Goal: Connect with others: Connect with others

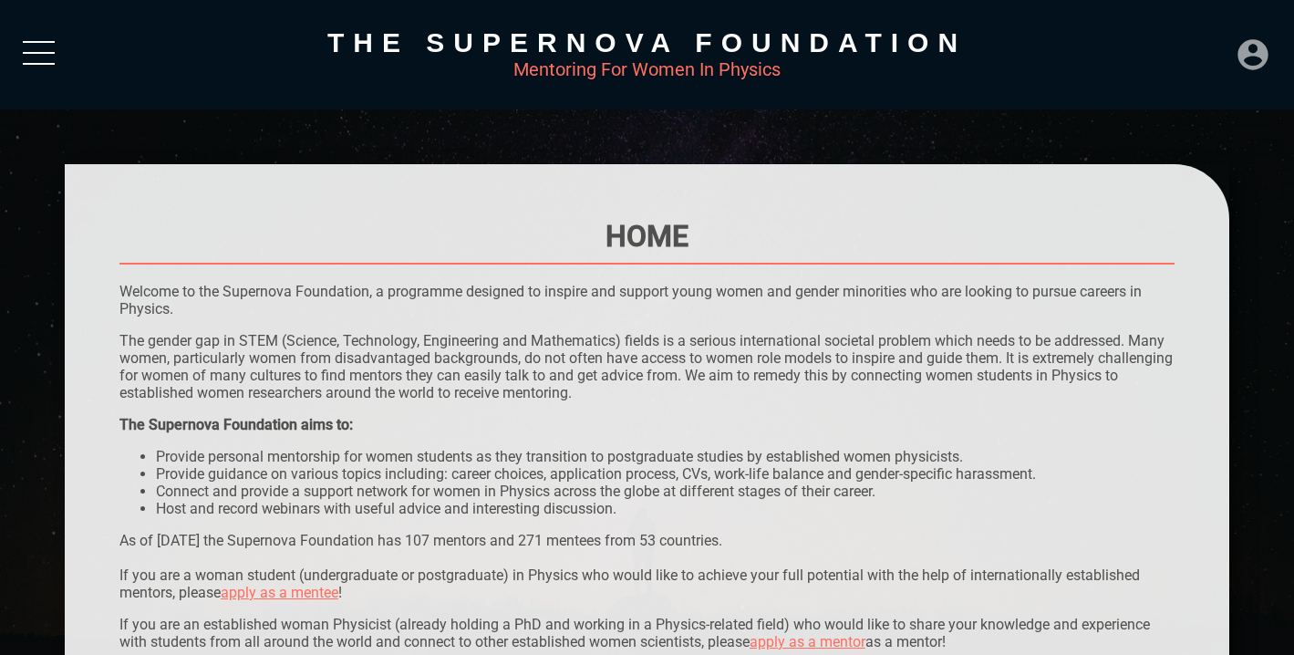
click at [1255, 54] on icon at bounding box center [1253, 54] width 30 height 30
click at [1201, 43] on div "LOGIN" at bounding box center [1192, 49] width 59 height 36
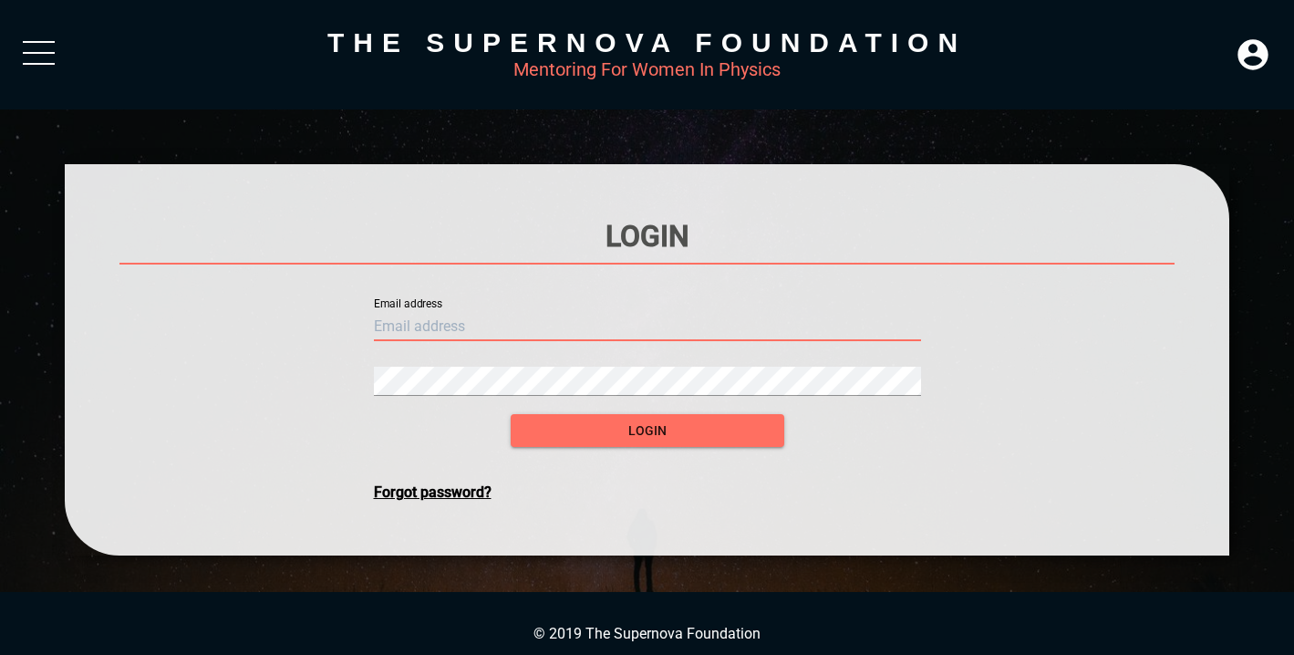
type input "[EMAIL_ADDRESS][PERSON_NAME][DOMAIN_NAME]"
click at [647, 431] on button "login" at bounding box center [648, 431] width 274 height 34
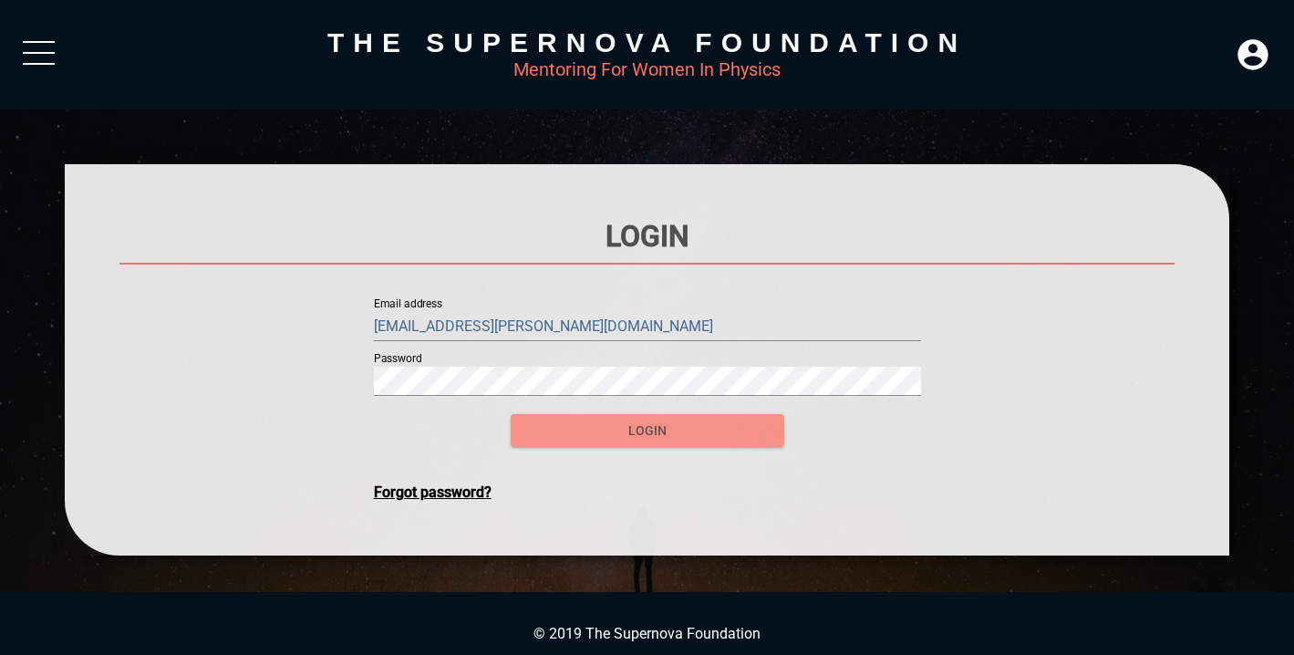
click at [613, 441] on span "login" at bounding box center [647, 431] width 244 height 23
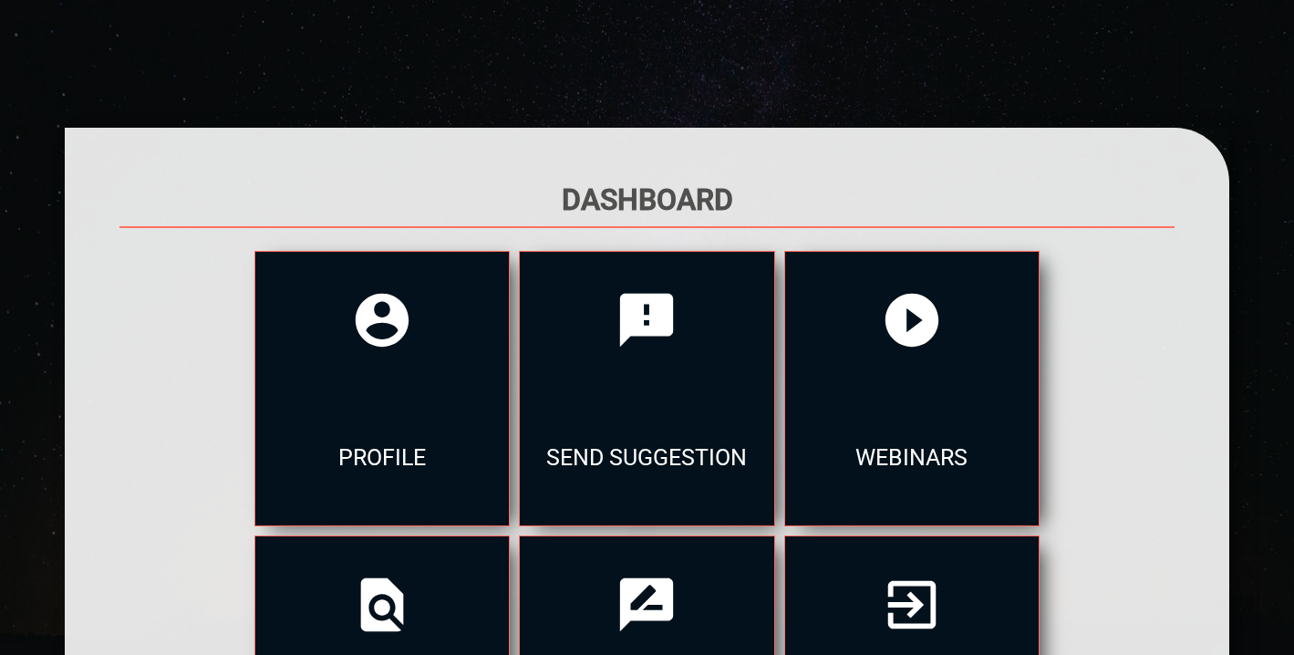
scroll to position [49, 0]
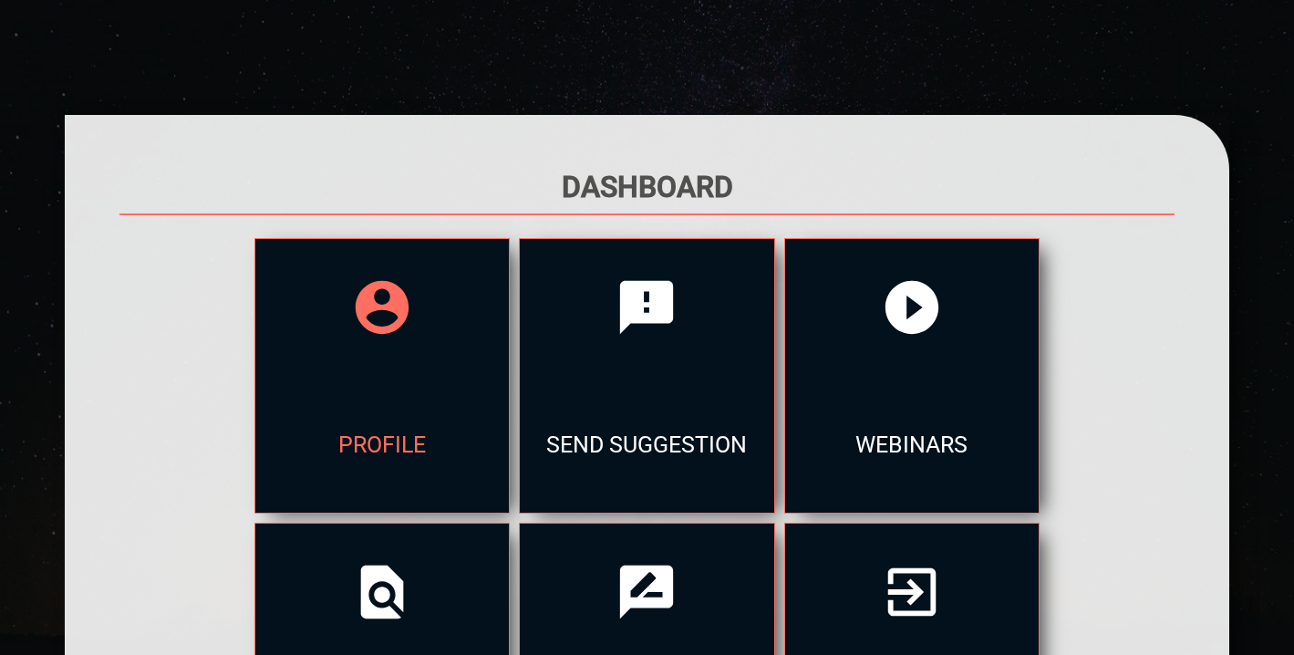
click at [314, 348] on div at bounding box center [382, 307] width 254 height 137
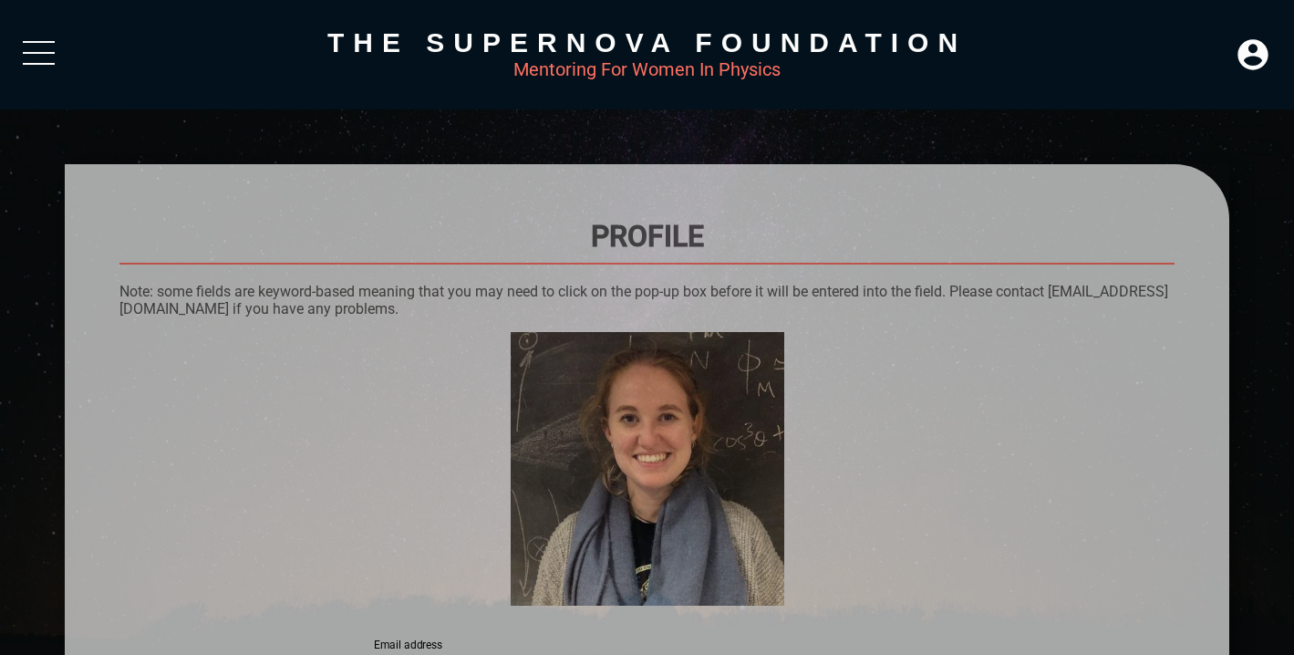
click at [41, 55] on div at bounding box center [39, 57] width 32 height 33
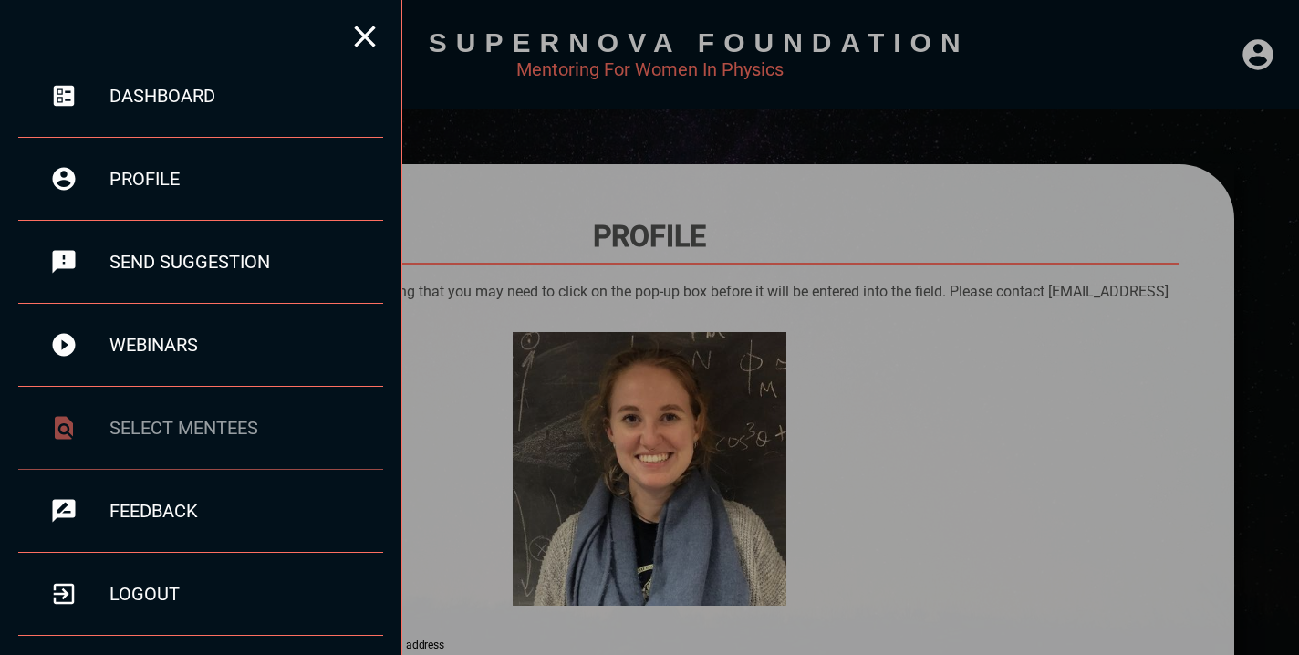
click at [182, 413] on div "select mentees" at bounding box center [200, 428] width 365 height 83
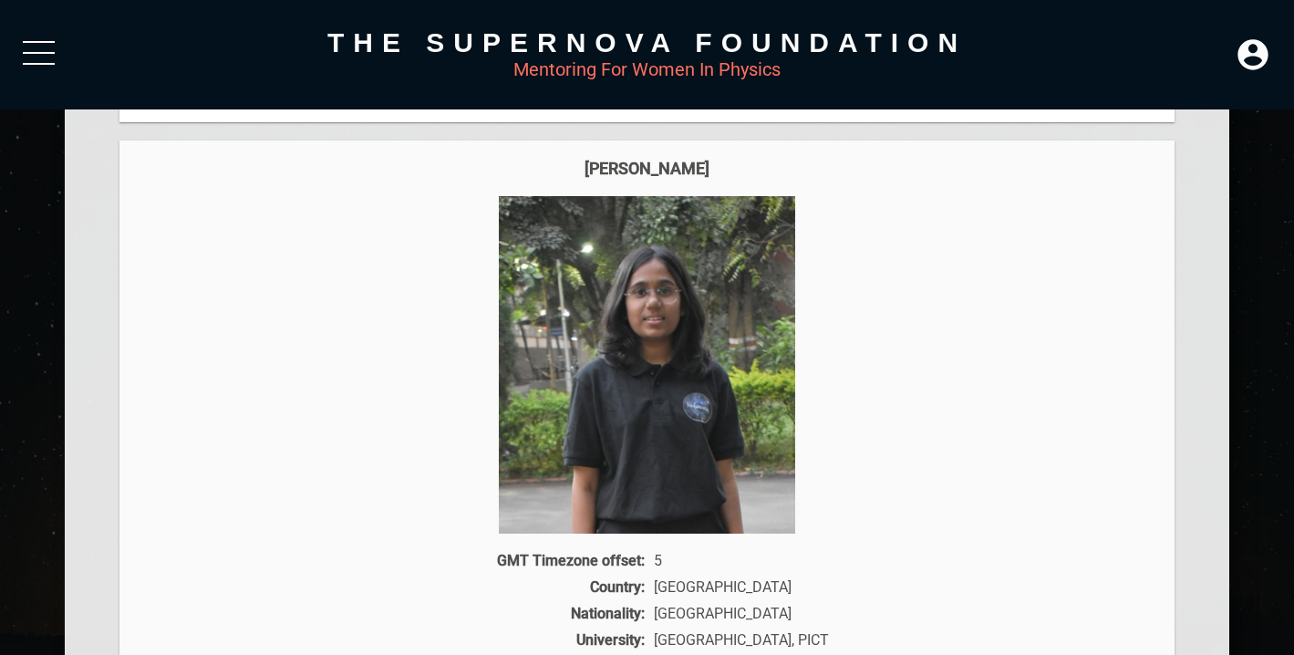
scroll to position [303, 0]
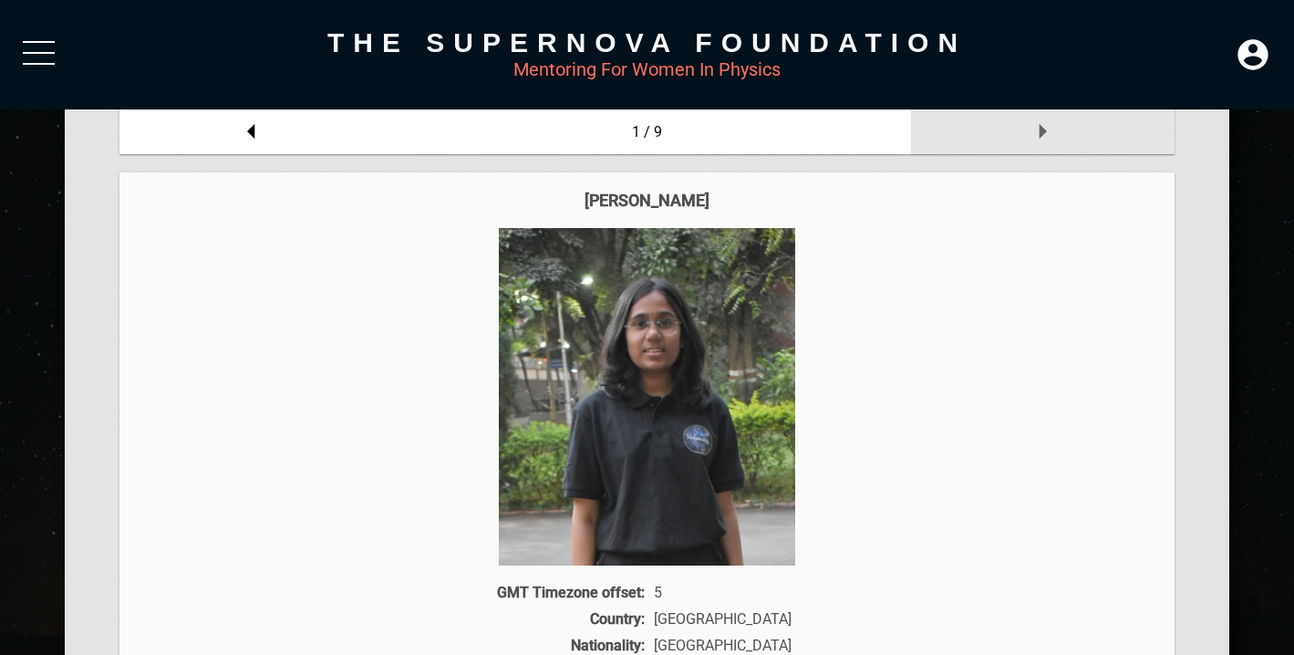
click at [1053, 138] on icon at bounding box center [1042, 131] width 36 height 36
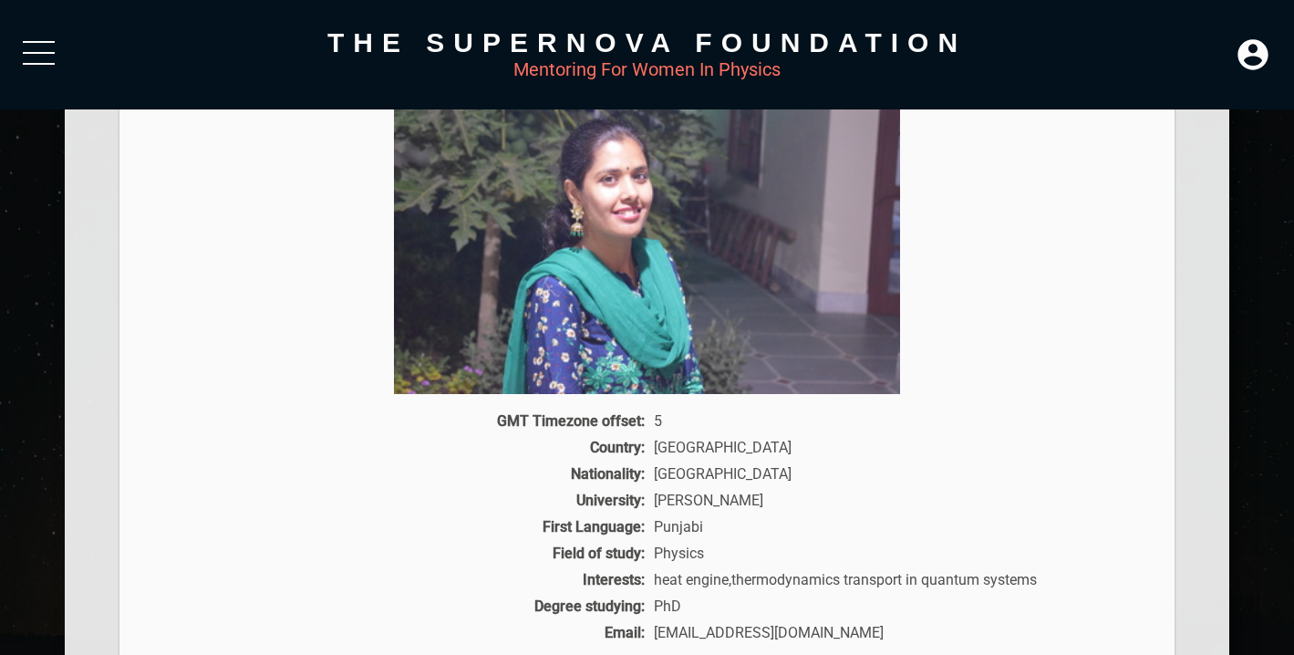
scroll to position [207, 0]
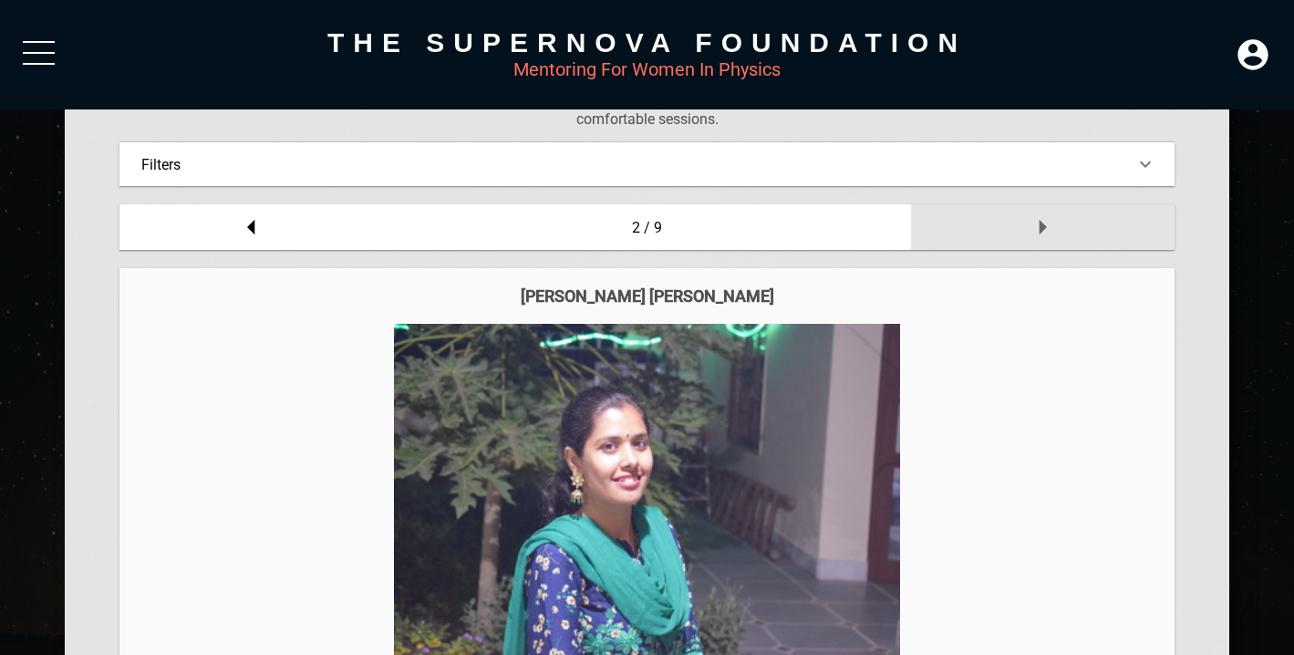
click at [1048, 223] on icon at bounding box center [1042, 227] width 36 height 36
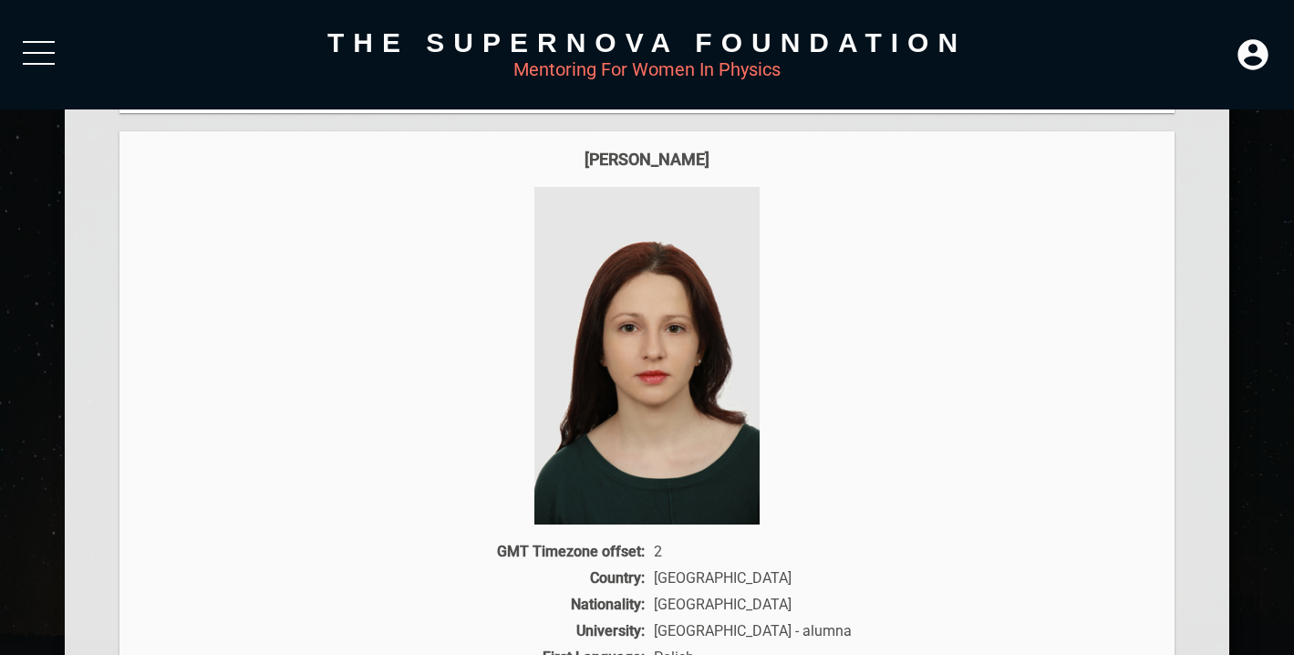
scroll to position [276, 0]
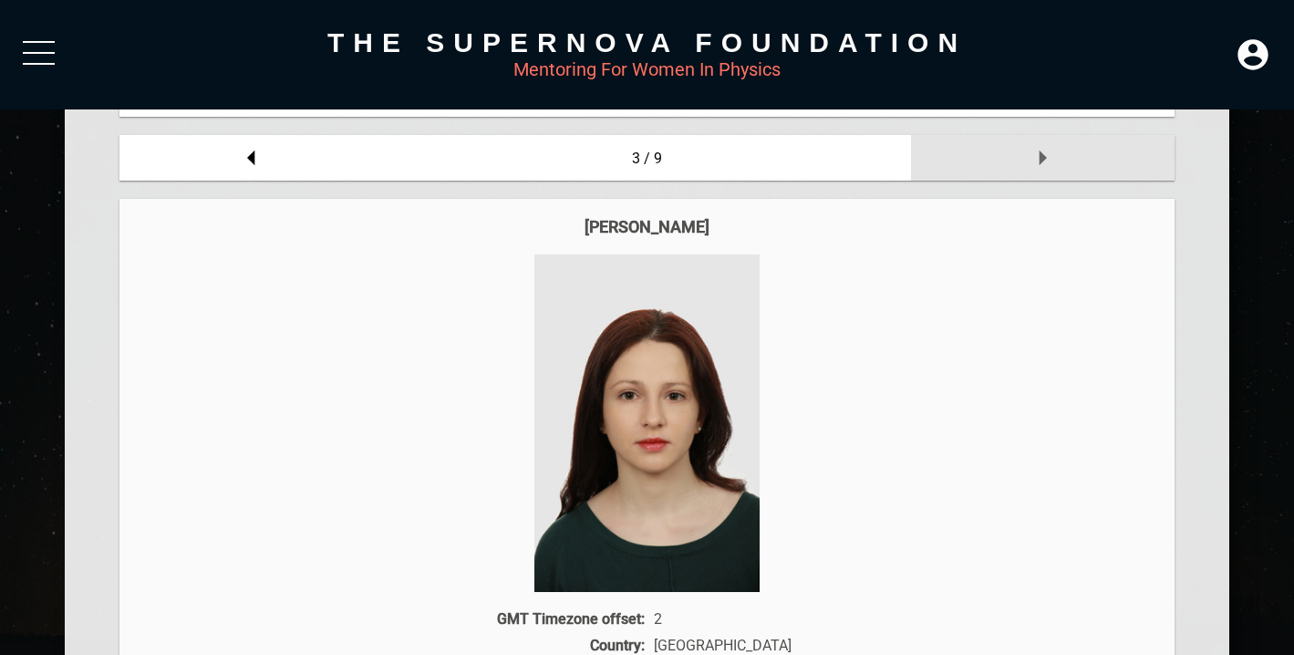
click at [1037, 163] on icon at bounding box center [1042, 158] width 36 height 36
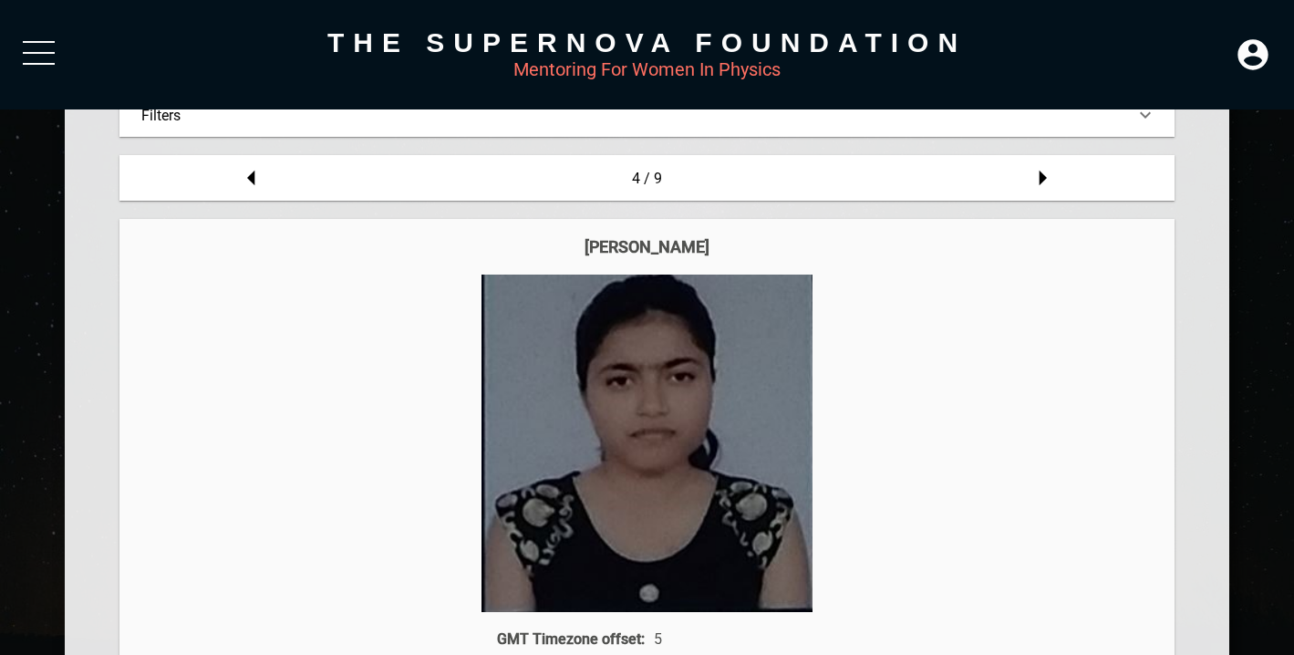
scroll to position [226, 0]
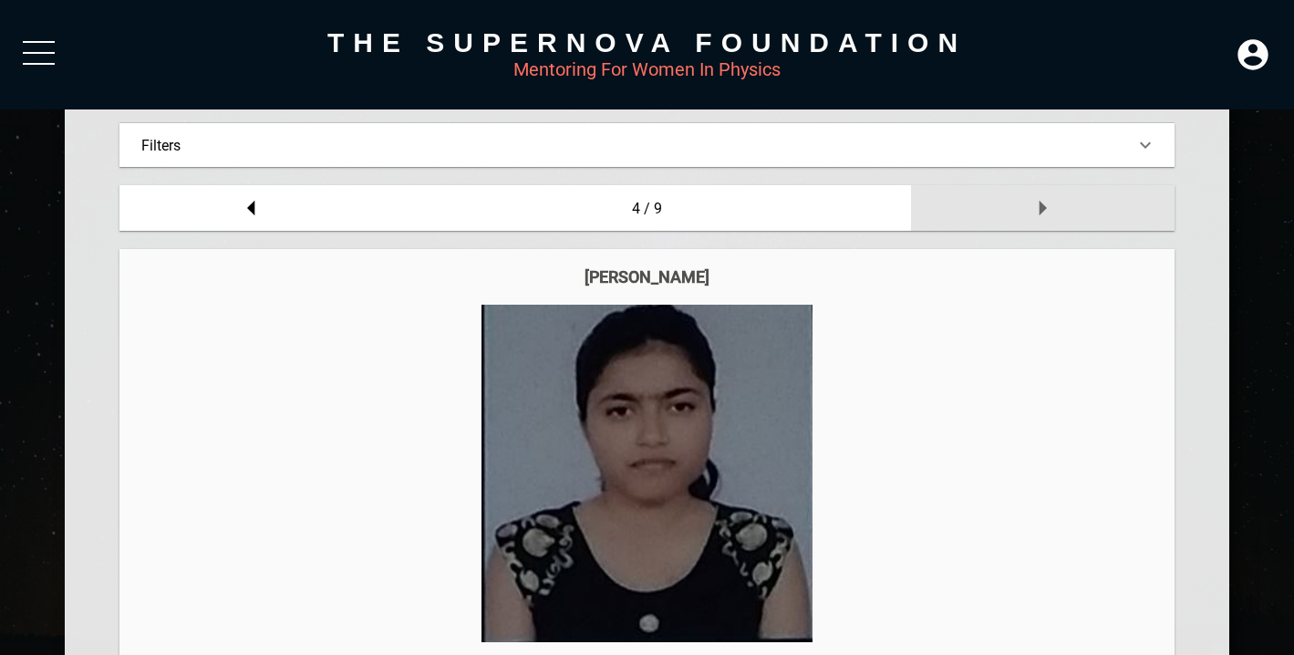
click at [1047, 204] on icon at bounding box center [1042, 208] width 36 height 36
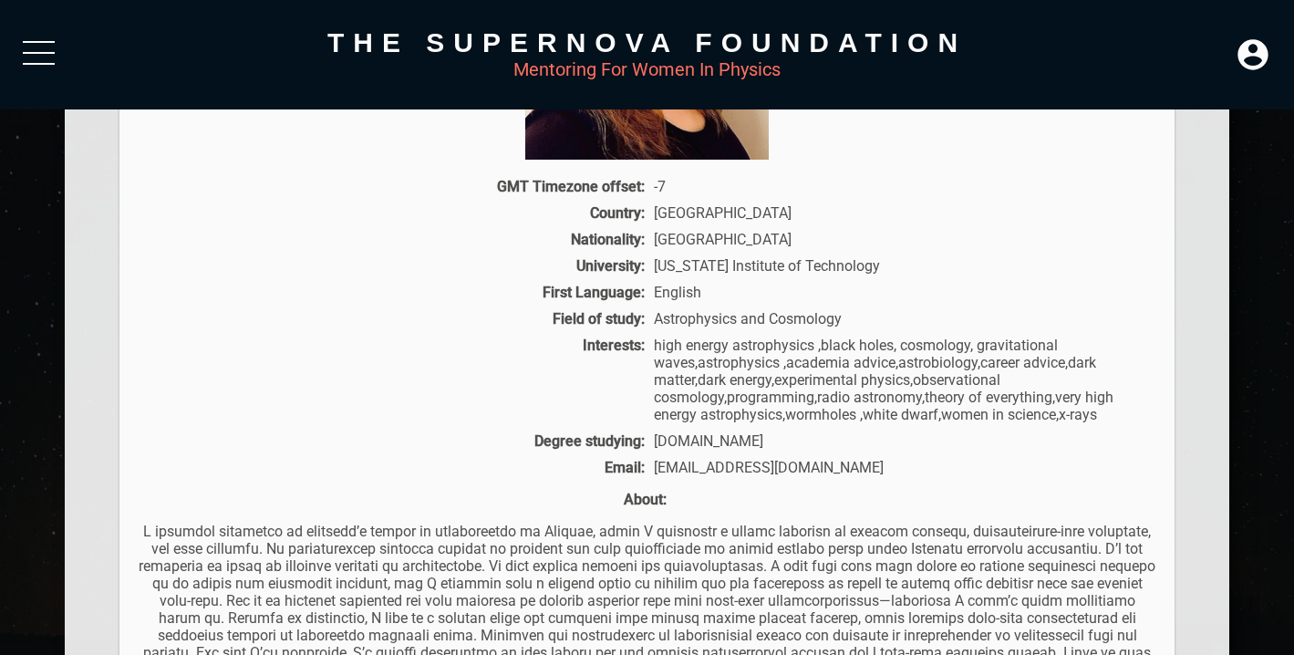
scroll to position [867, 0]
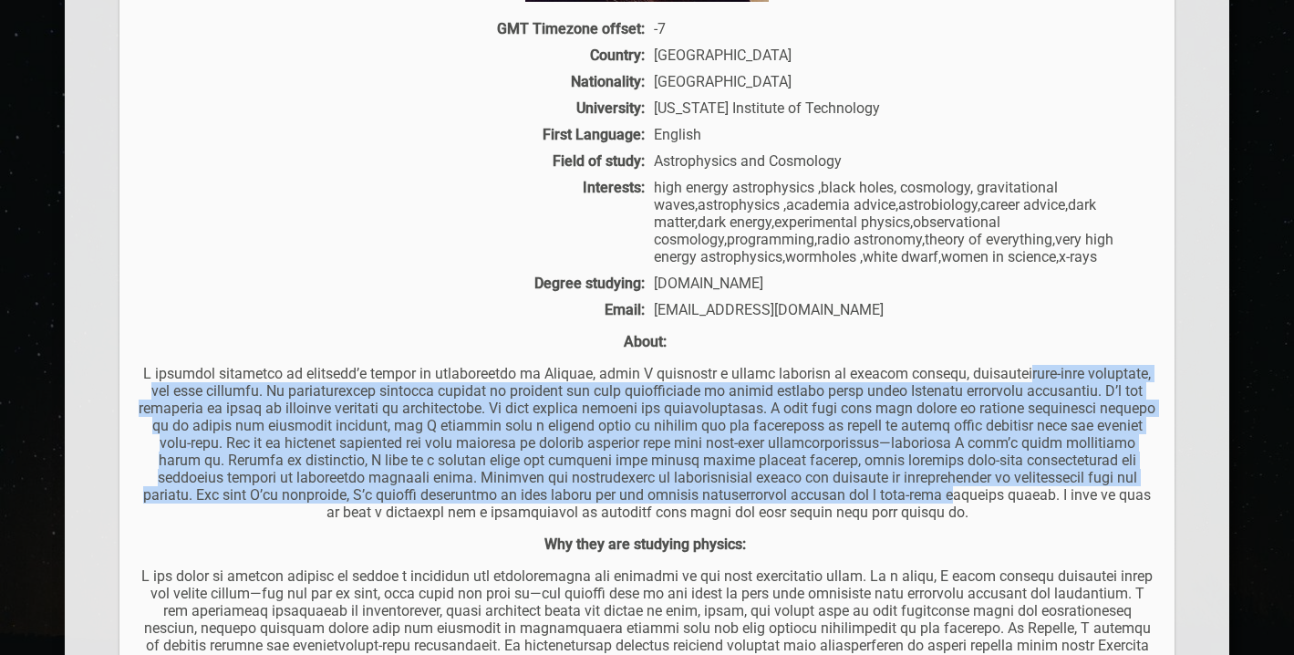
drag, startPoint x: 1007, startPoint y: 369, endPoint x: 1006, endPoint y: 487, distance: 118.6
click at [1007, 488] on p at bounding box center [647, 443] width 1019 height 156
click at [1006, 487] on p at bounding box center [647, 443] width 1019 height 156
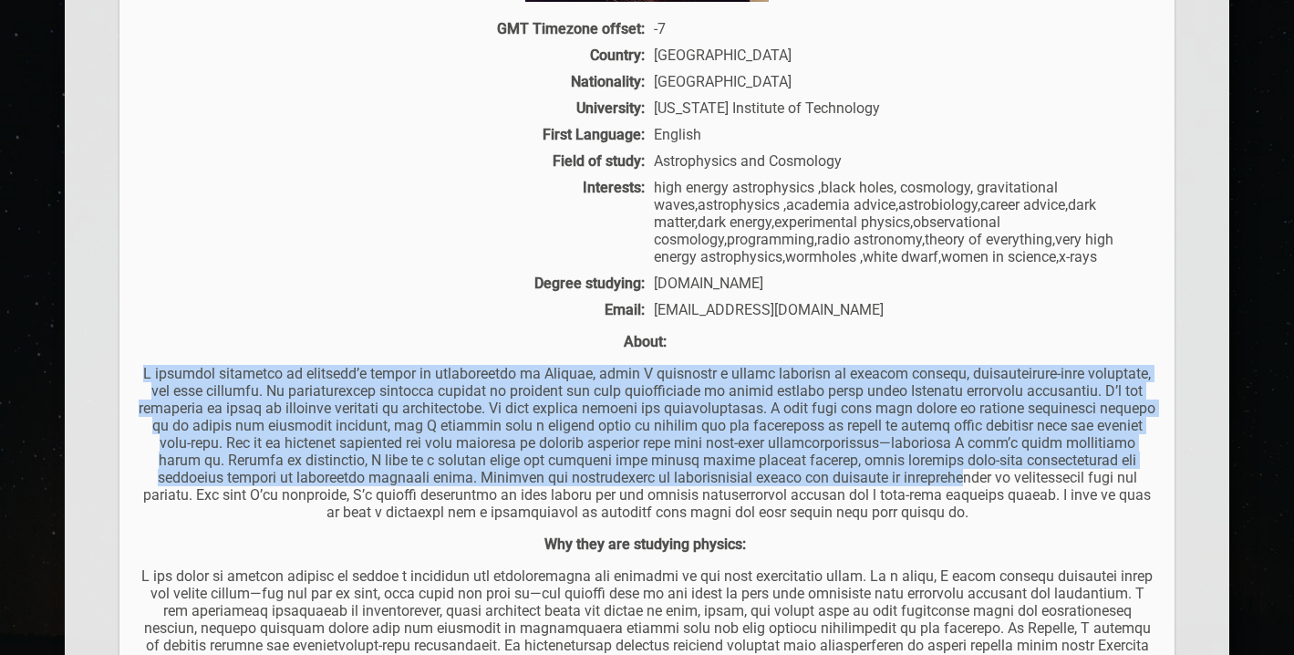
drag, startPoint x: 990, startPoint y: 485, endPoint x: 917, endPoint y: 335, distance: 167.3
click at [917, 335] on div "About:" at bounding box center [647, 427] width 1019 height 188
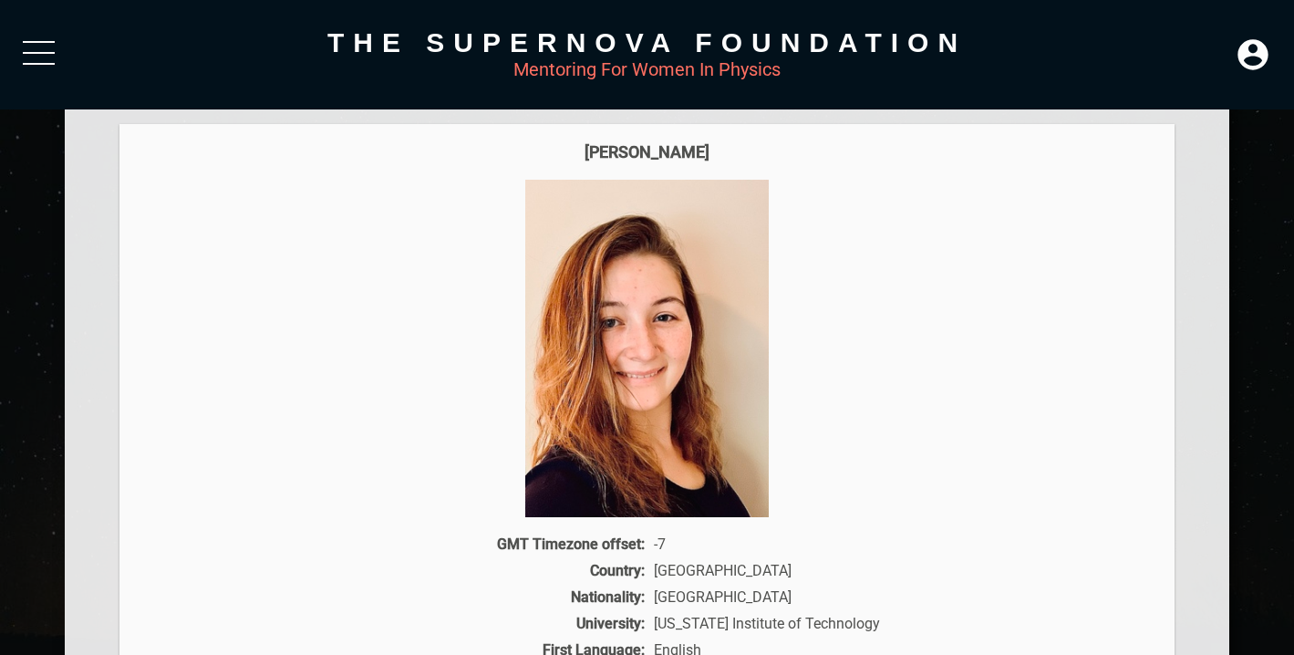
scroll to position [300, 0]
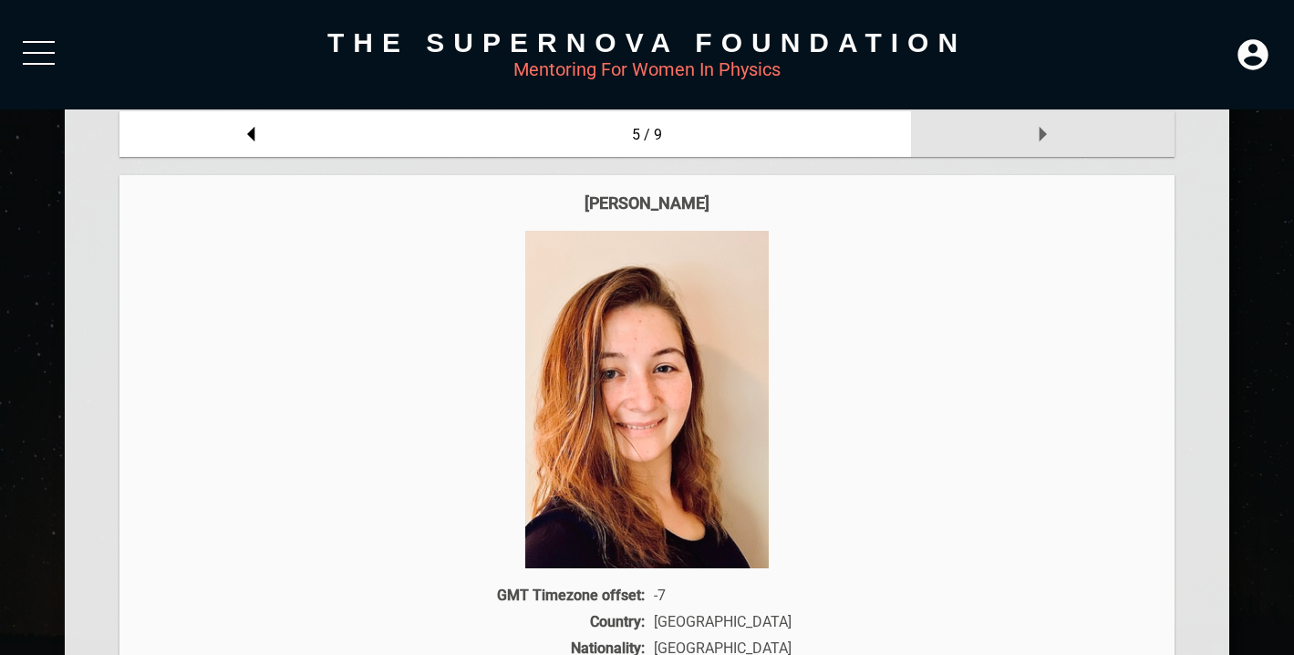
click at [1026, 130] on icon at bounding box center [1042, 134] width 36 height 36
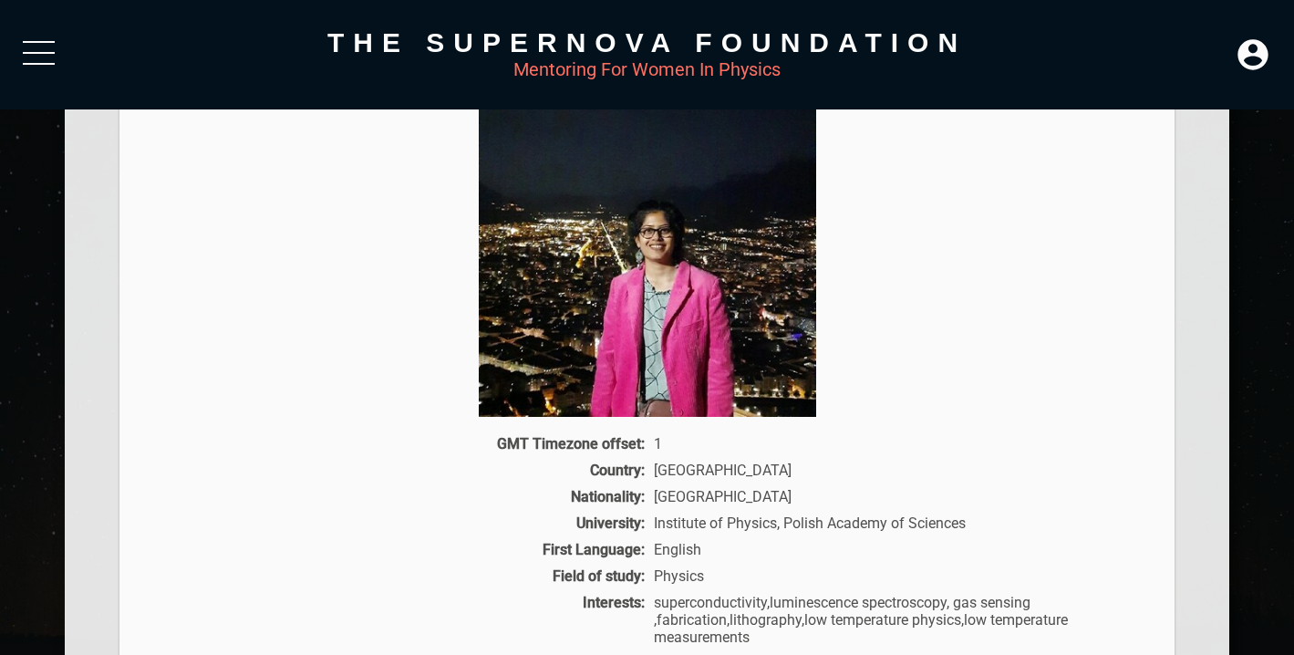
scroll to position [218, 0]
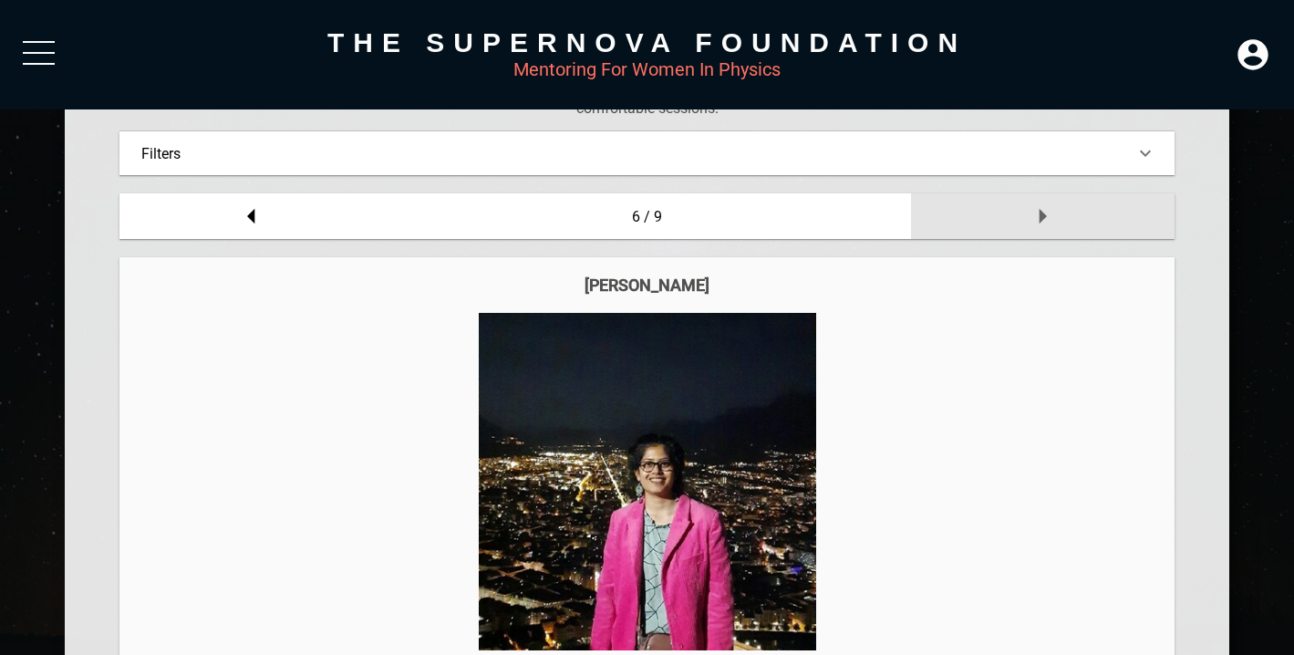
click at [1045, 207] on icon at bounding box center [1042, 216] width 36 height 36
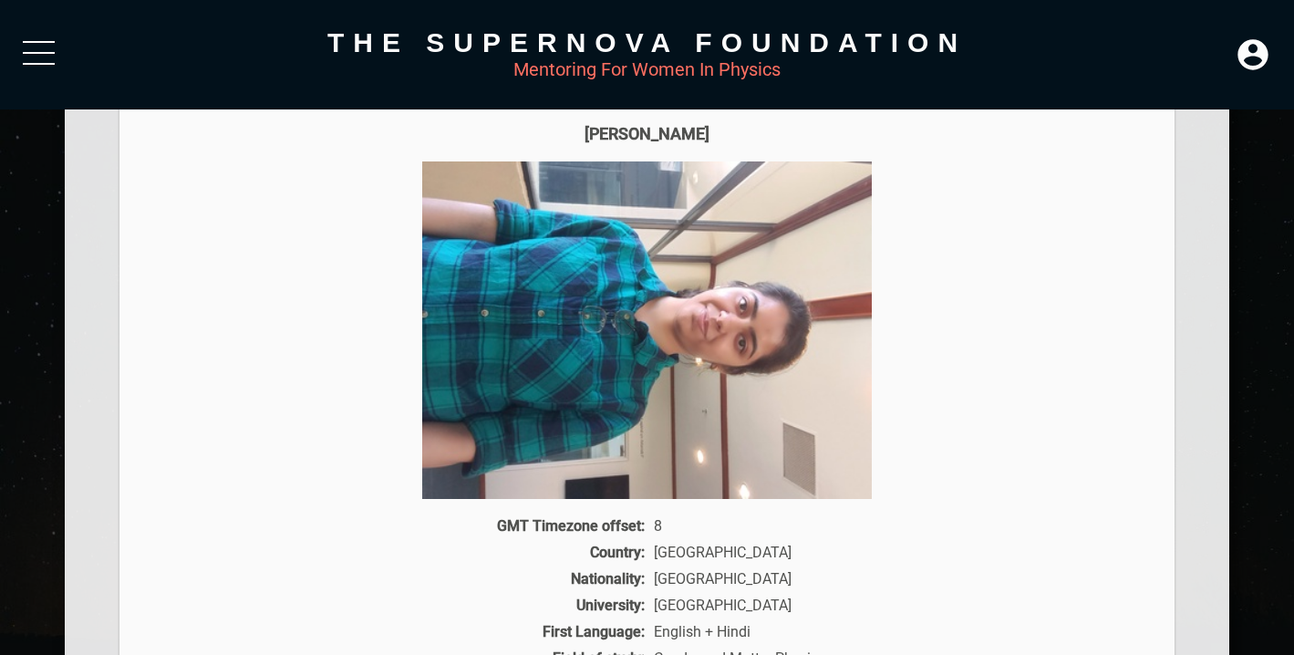
scroll to position [276, 0]
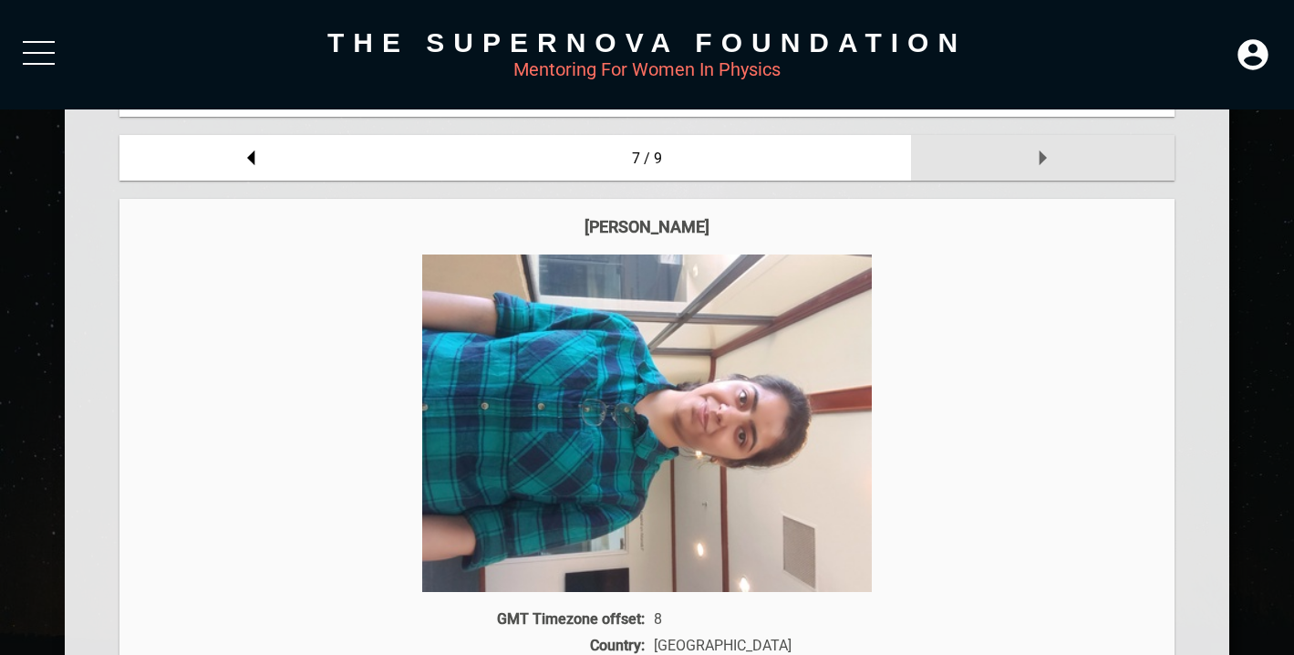
click at [1034, 171] on icon at bounding box center [1042, 158] width 36 height 36
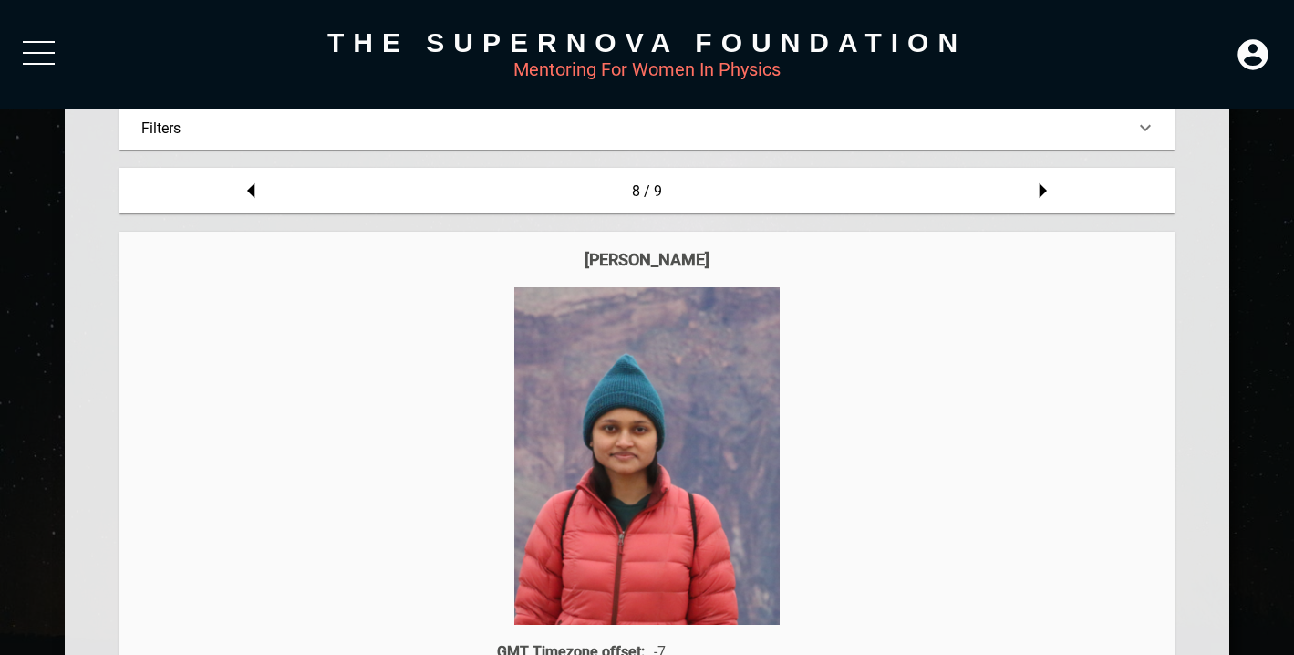
scroll to position [176, 0]
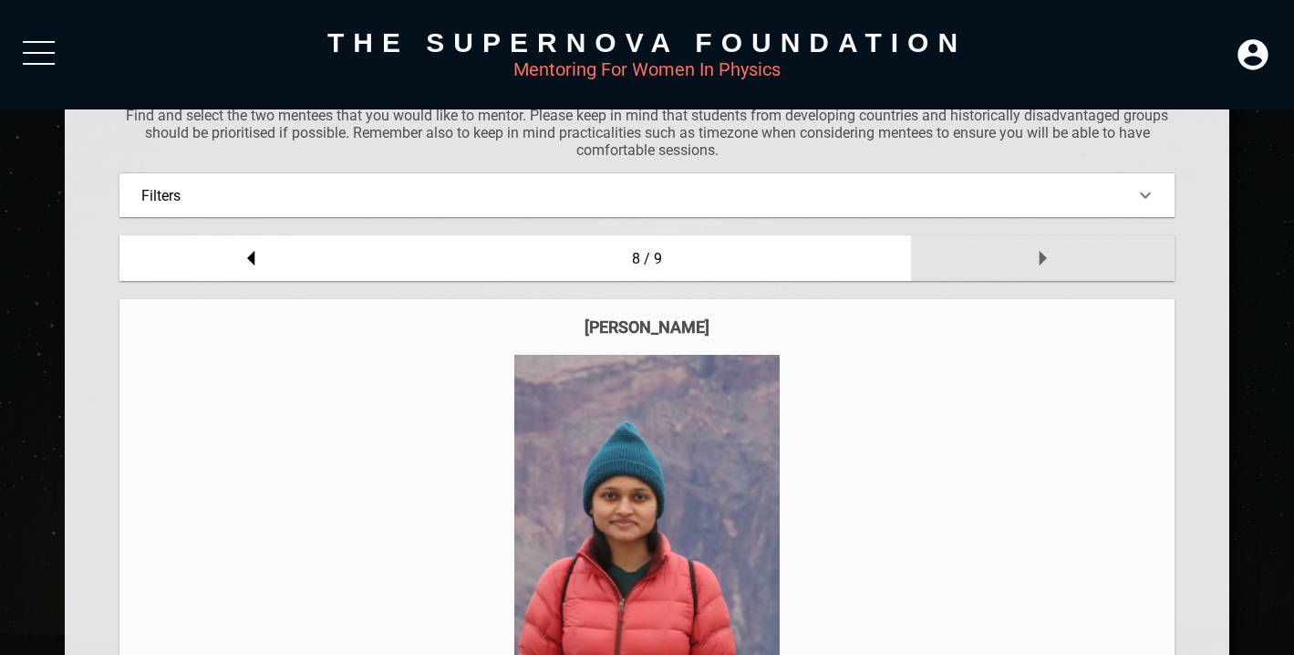
click at [1059, 257] on icon at bounding box center [1042, 258] width 36 height 36
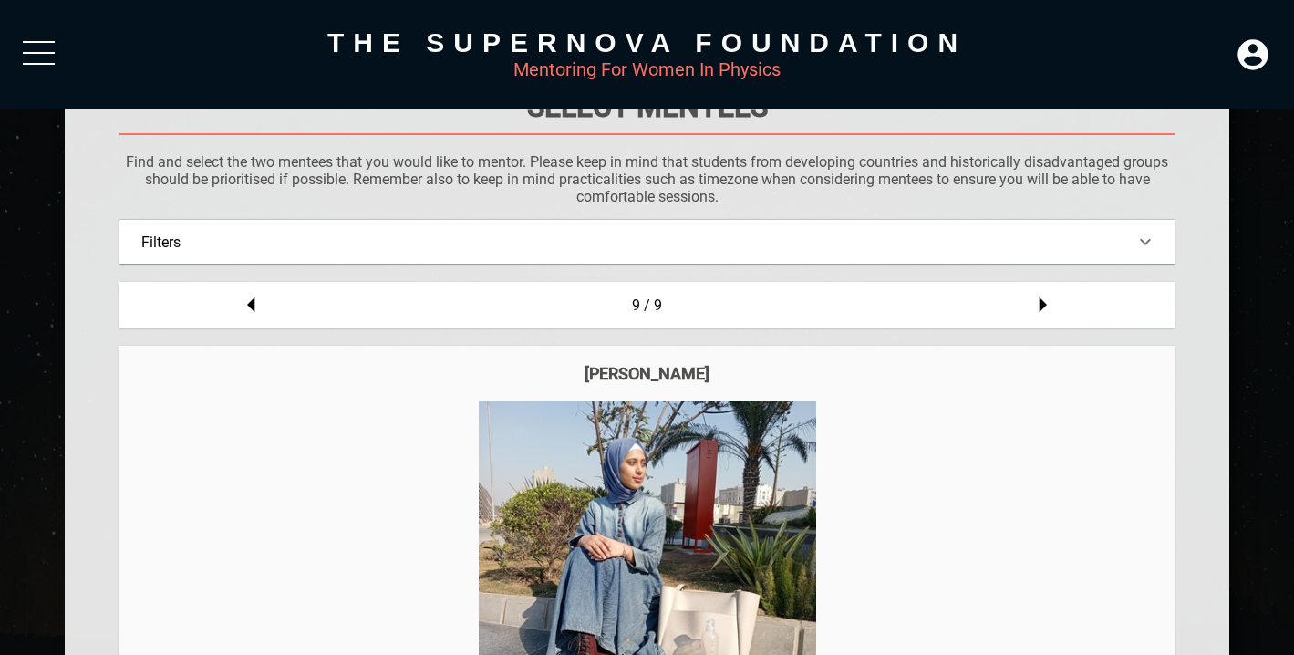
scroll to position [26, 0]
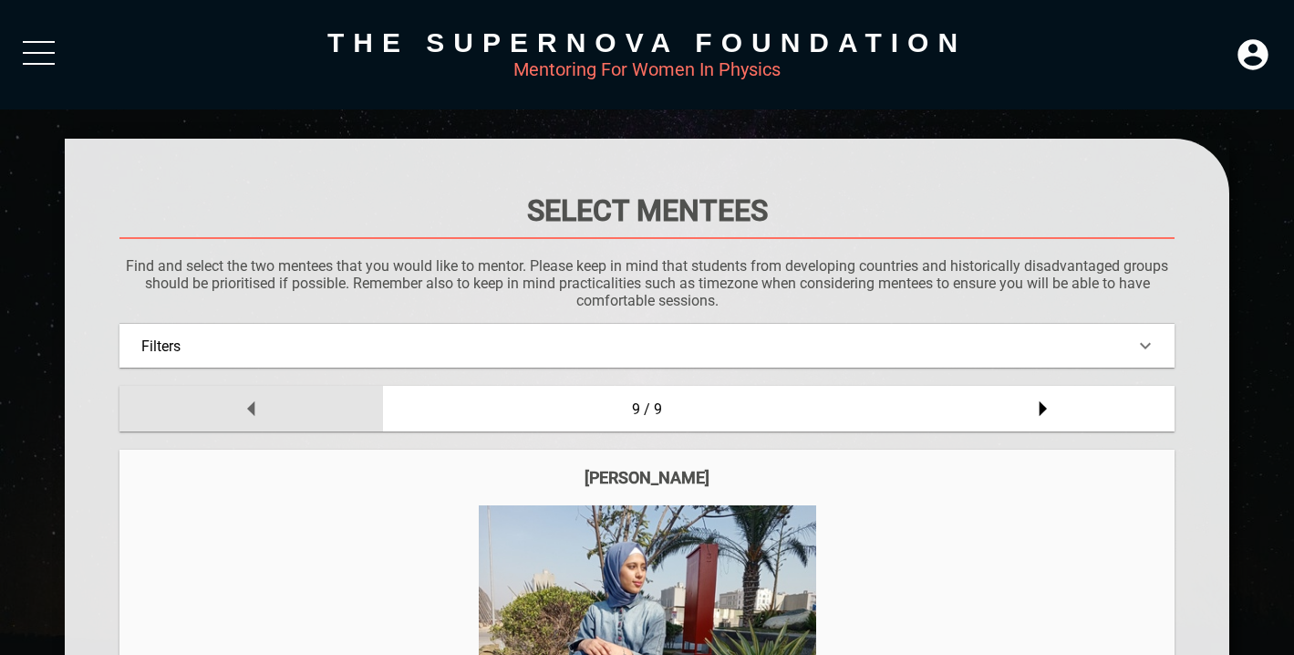
click at [266, 418] on icon at bounding box center [252, 408] width 36 height 36
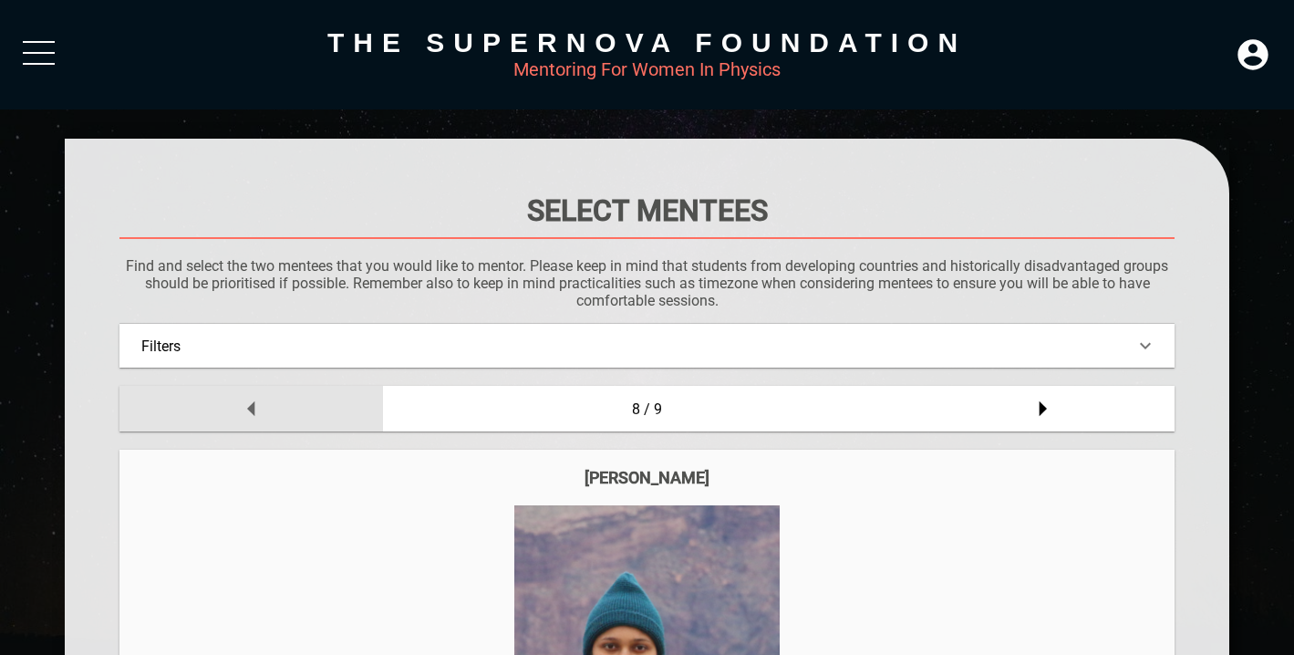
click at [266, 418] on icon at bounding box center [252, 408] width 36 height 36
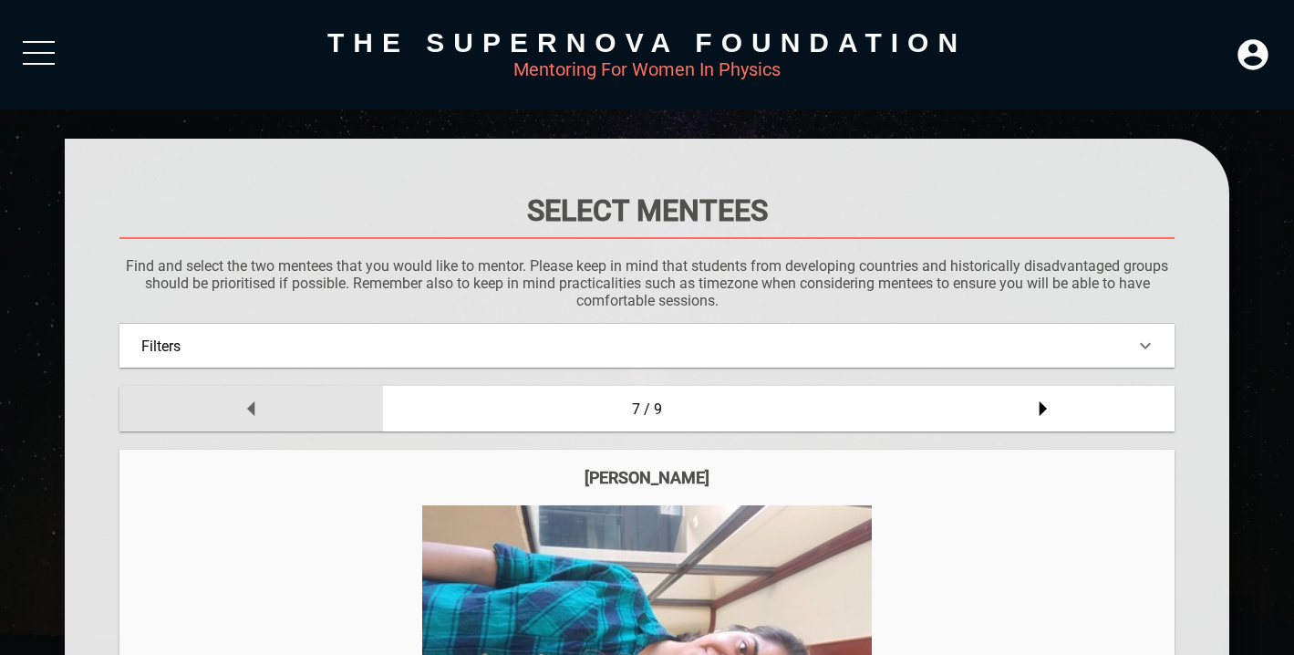
click at [266, 418] on icon at bounding box center [252, 408] width 36 height 36
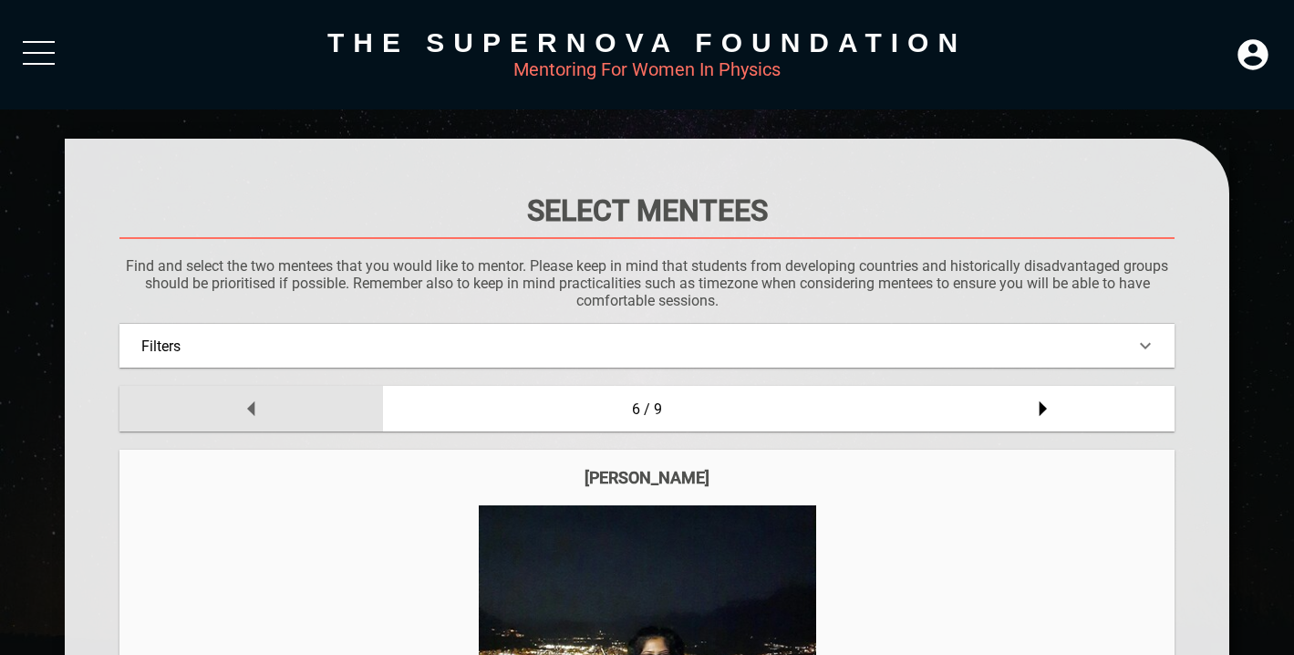
click at [266, 418] on icon at bounding box center [252, 408] width 36 height 36
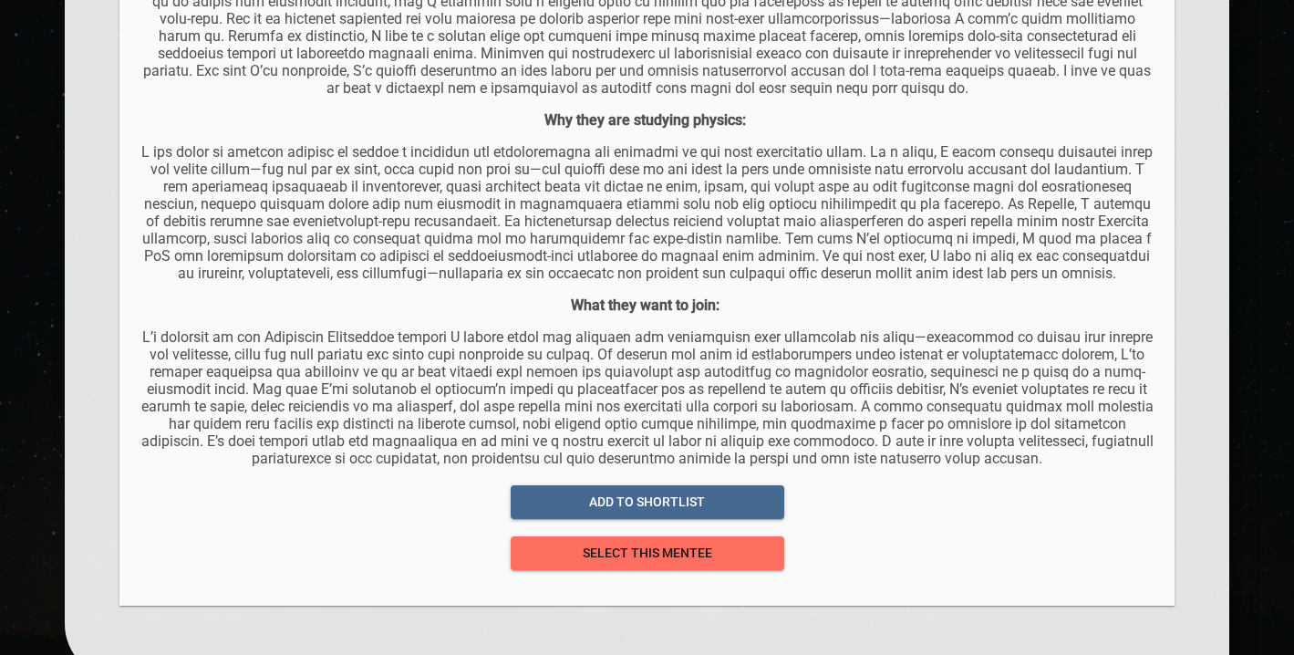
scroll to position [1293, 0]
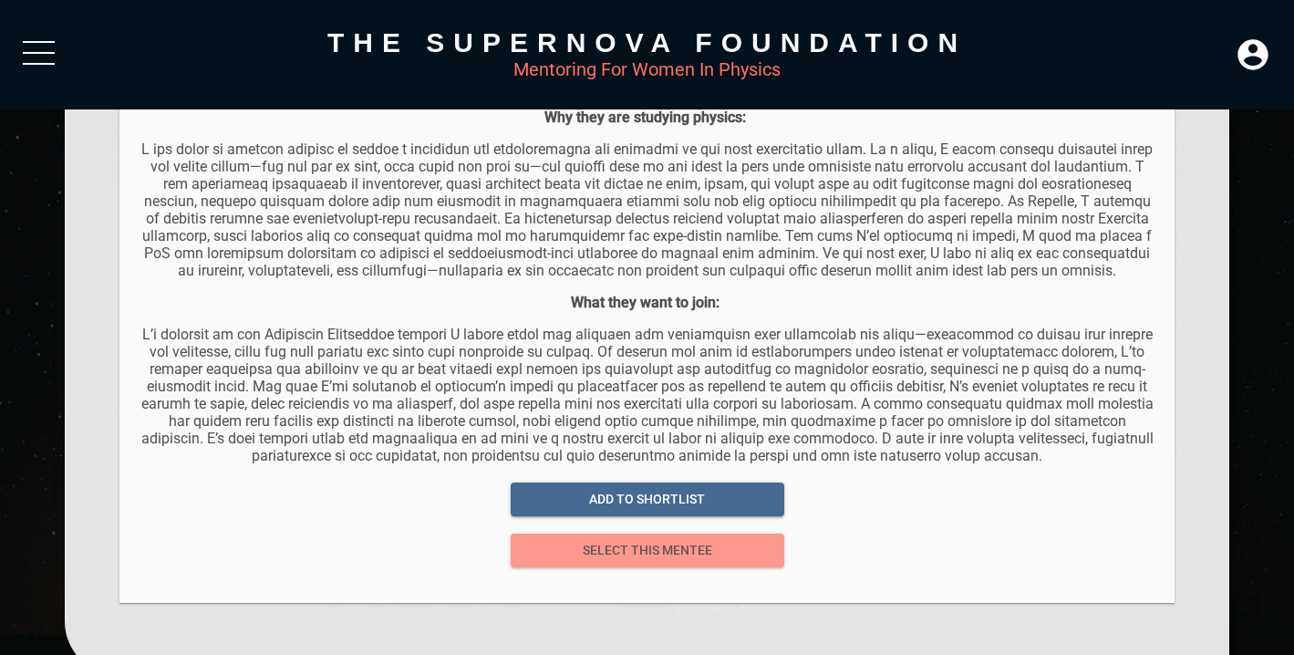
click at [599, 547] on span "select this mentee" at bounding box center [647, 550] width 244 height 23
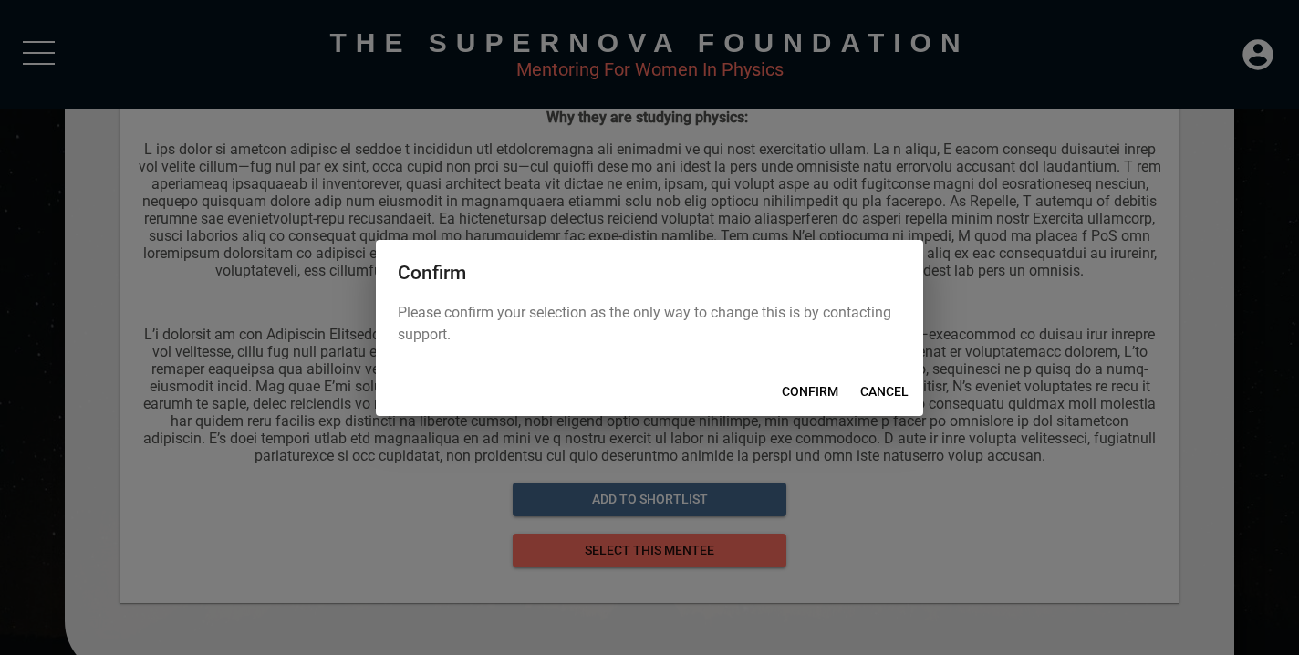
click at [810, 385] on span "CONFIRM" at bounding box center [810, 391] width 57 height 23
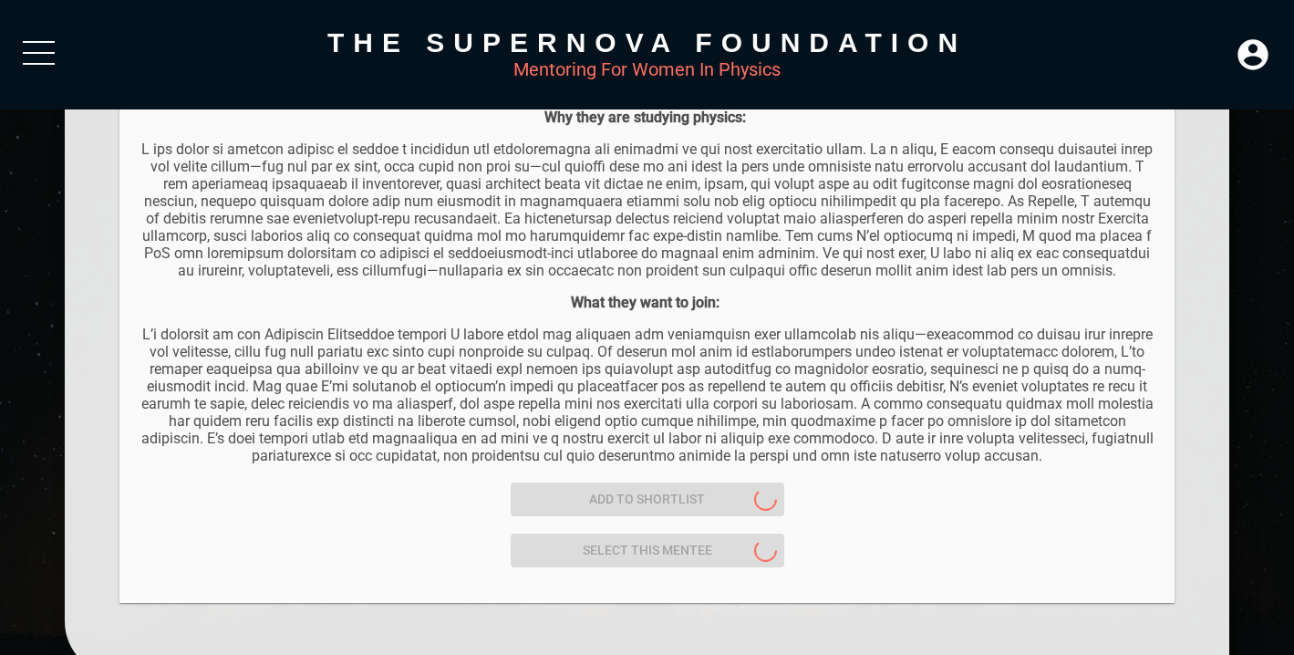
scroll to position [0, 0]
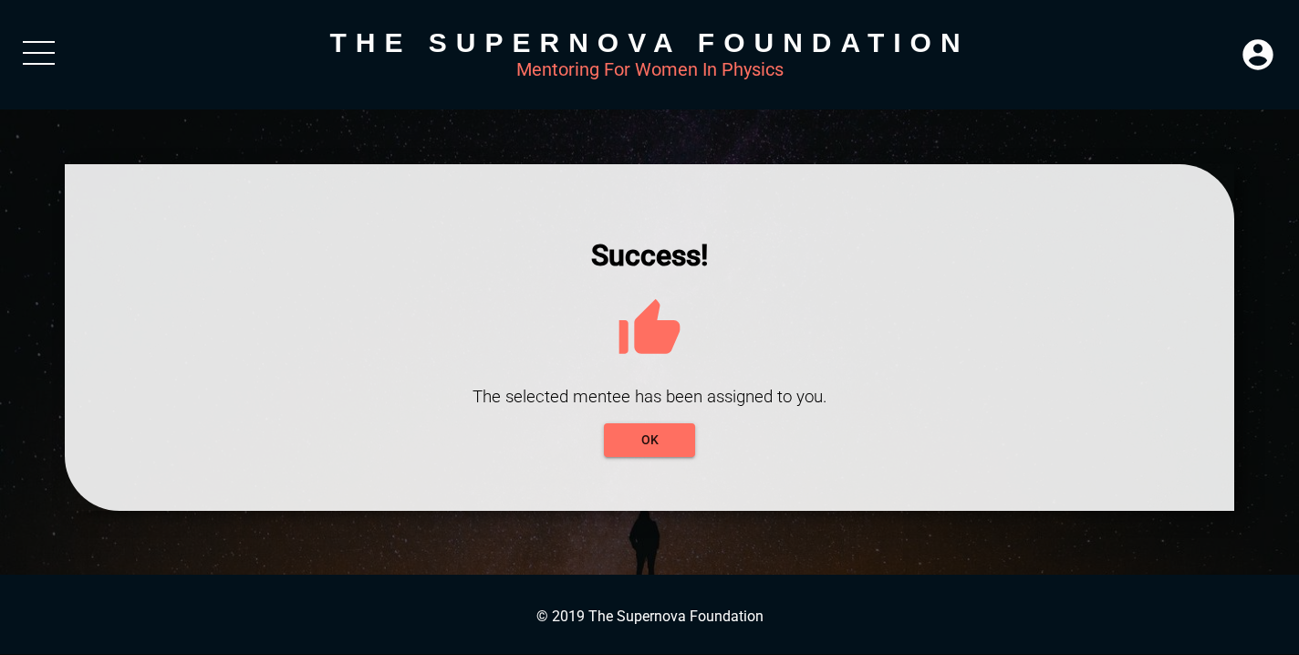
click at [625, 465] on div at bounding box center [649, 337] width 1169 height 347
click at [645, 429] on span "OK" at bounding box center [649, 440] width 62 height 23
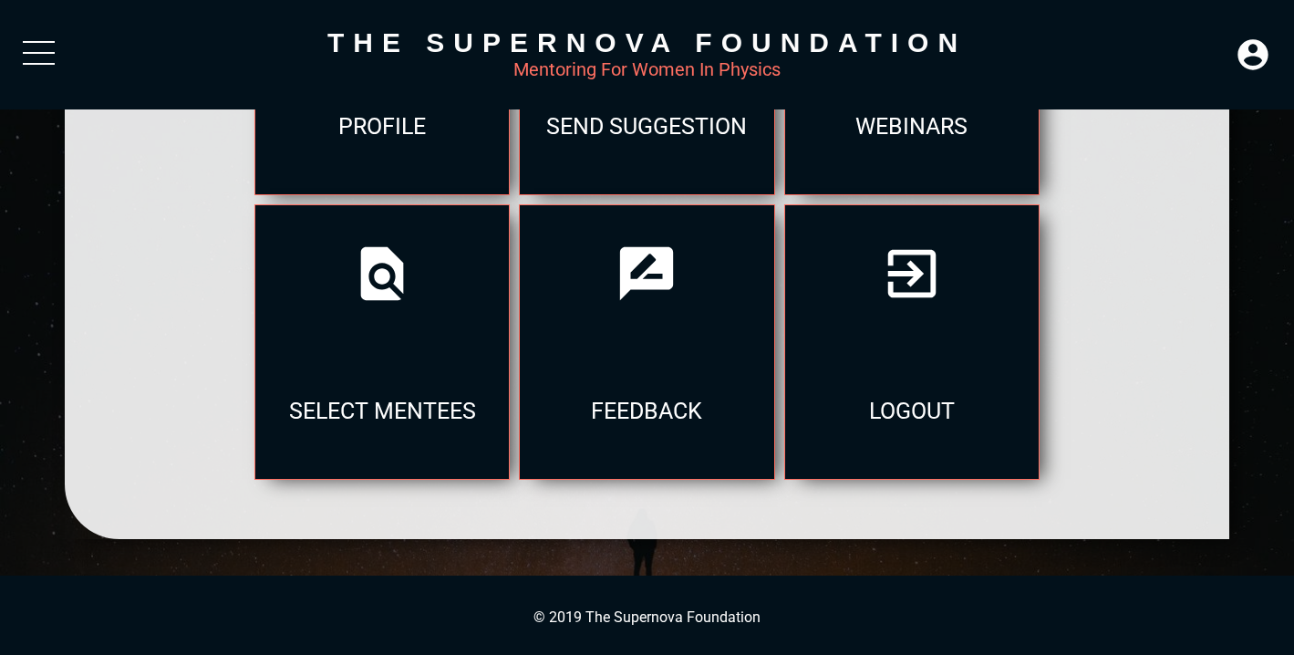
scroll to position [366, 0]
